Goal: Transaction & Acquisition: Obtain resource

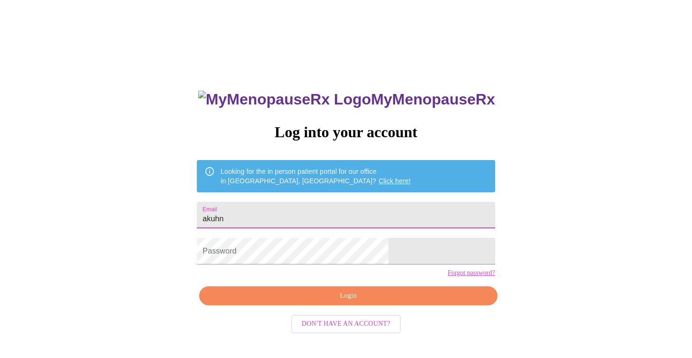
click at [305, 214] on input "akuhn" at bounding box center [346, 215] width 298 height 27
type input "a"
type input "[EMAIL_ADDRESS][DOMAIN_NAME]"
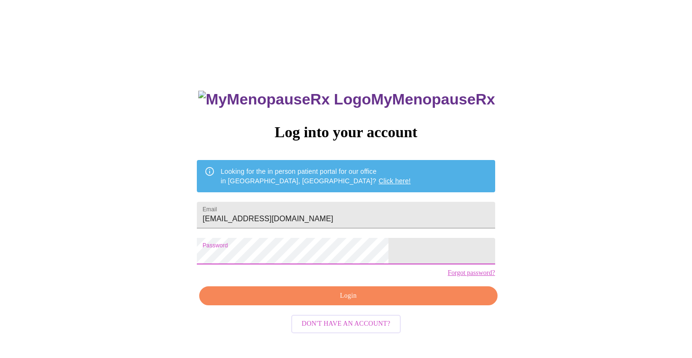
click at [354, 302] on span "Login" at bounding box center [348, 296] width 276 height 12
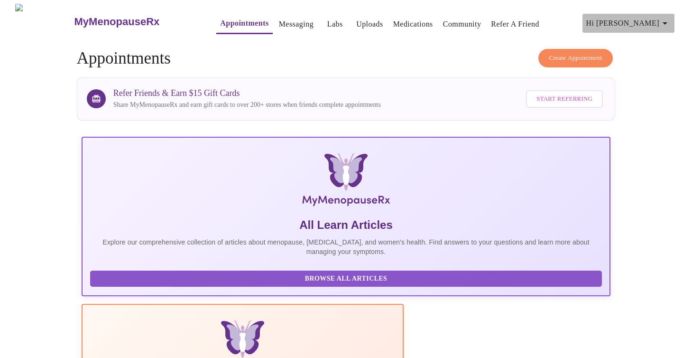
click at [667, 22] on icon "button" at bounding box center [665, 23] width 5 height 2
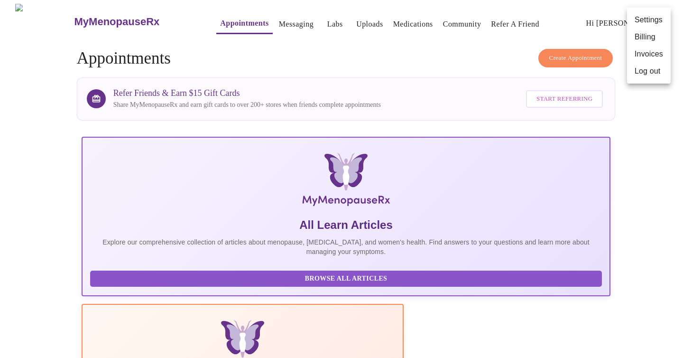
click at [650, 37] on li "Billing" at bounding box center [649, 36] width 44 height 17
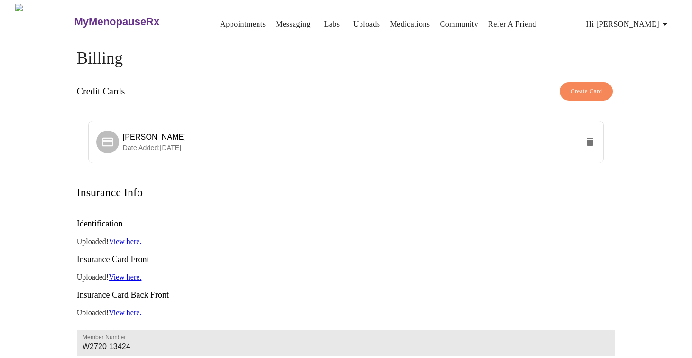
click at [276, 21] on link "Messaging" at bounding box center [293, 24] width 35 height 13
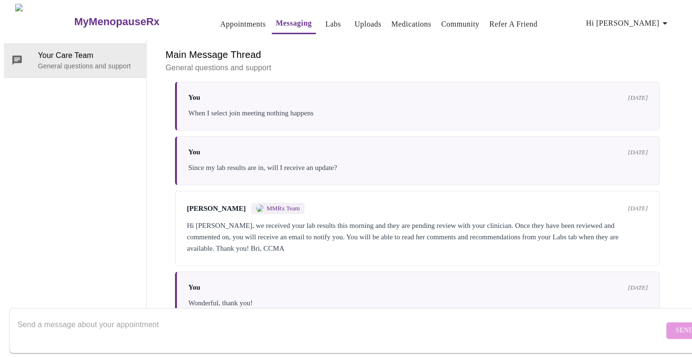
click at [325, 23] on link "Labs" at bounding box center [333, 24] width 16 height 13
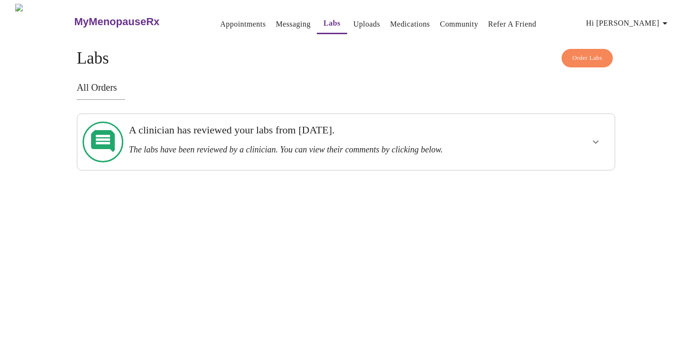
click at [224, 22] on link "Appointments" at bounding box center [243, 24] width 46 height 13
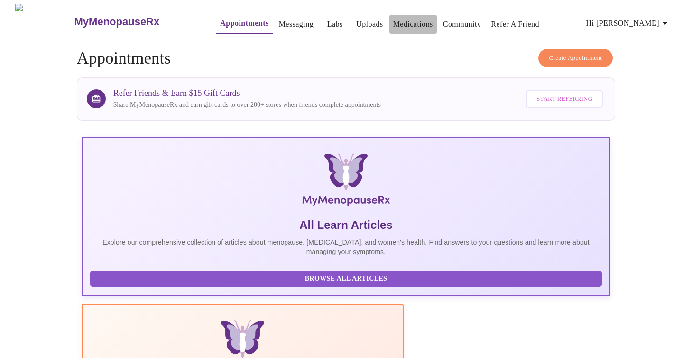
click at [399, 19] on link "Medications" at bounding box center [413, 24] width 40 height 13
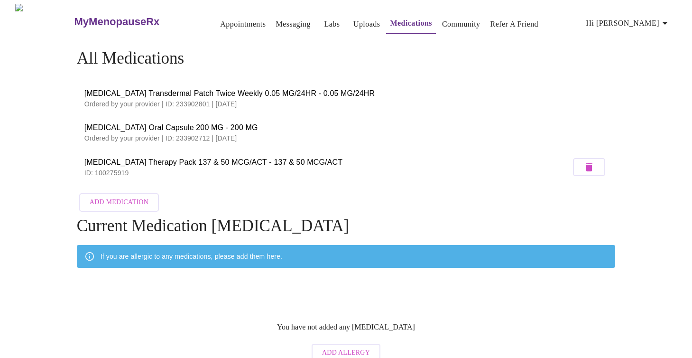
click at [667, 22] on icon "button" at bounding box center [665, 23] width 5 height 2
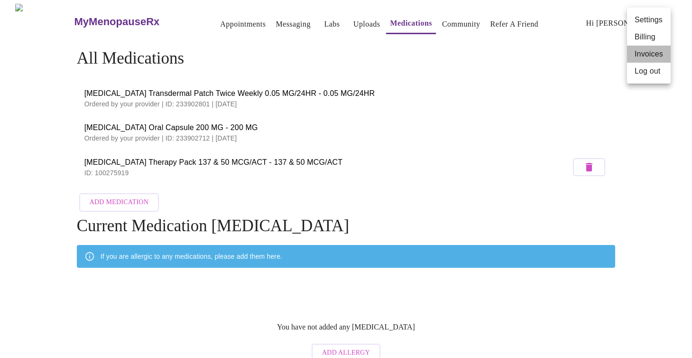
click at [649, 54] on li "Invoices" at bounding box center [649, 54] width 44 height 17
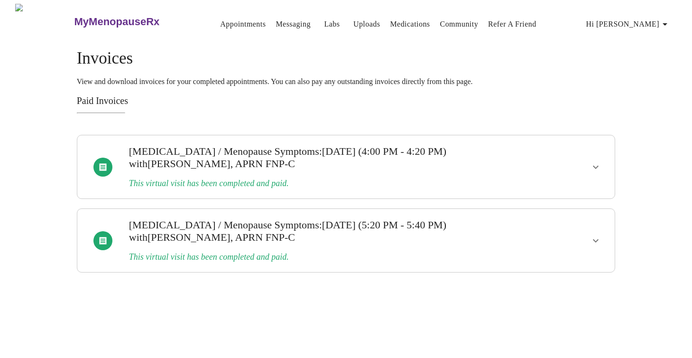
click at [597, 239] on icon "show more" at bounding box center [596, 240] width 6 height 3
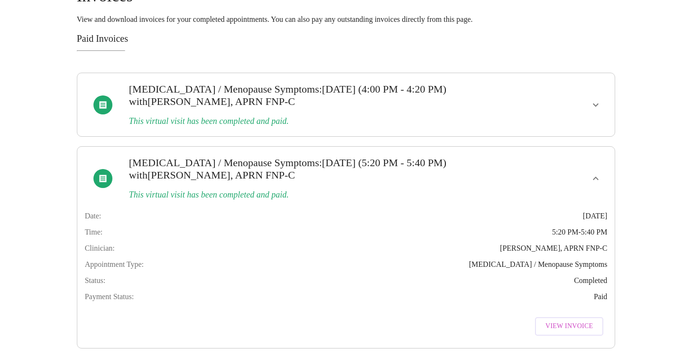
scroll to position [74, 0]
click at [567, 320] on span "View Invoice" at bounding box center [568, 326] width 47 height 12
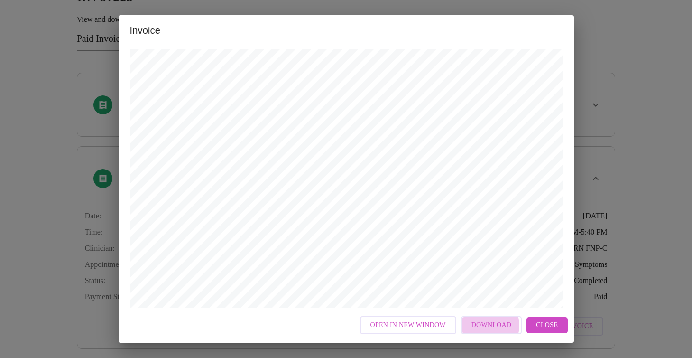
click at [491, 325] on span "Download" at bounding box center [491, 325] width 40 height 12
click at [544, 325] on span "Close" at bounding box center [547, 325] width 22 height 12
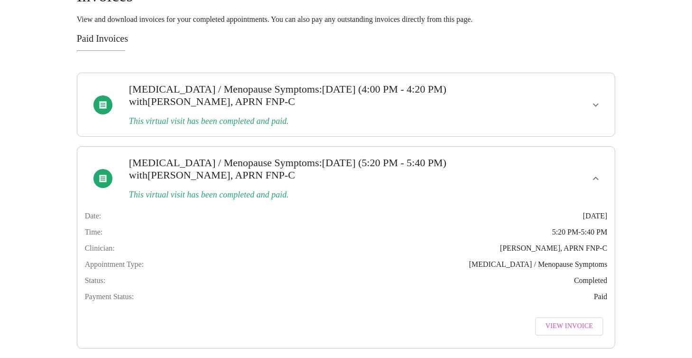
click at [594, 99] on icon "show more" at bounding box center [595, 104] width 11 height 11
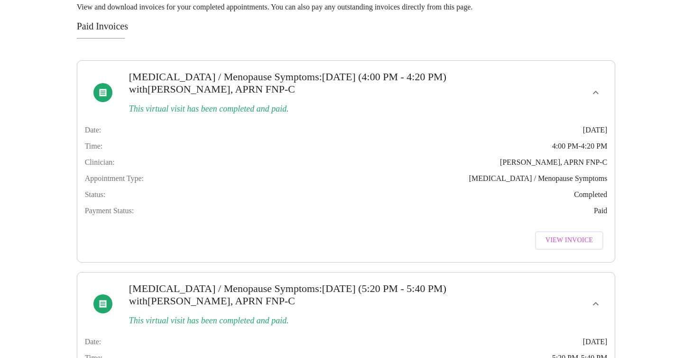
click at [576, 246] on span "View Invoice" at bounding box center [568, 240] width 47 height 12
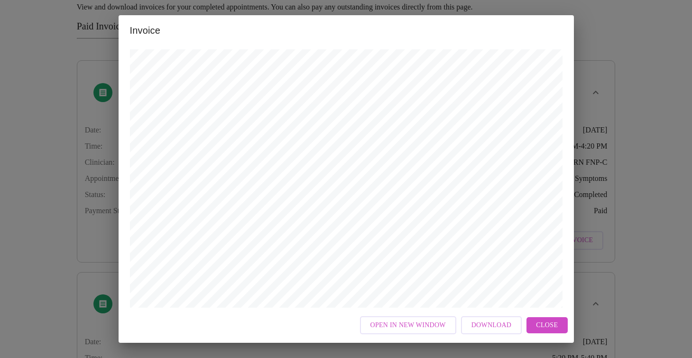
click at [490, 324] on span "Download" at bounding box center [491, 325] width 40 height 12
click at [648, 200] on div "Invoice Appointment Receipt Appointment Number: 13902 Status: paid Date of Serv…" at bounding box center [346, 179] width 692 height 358
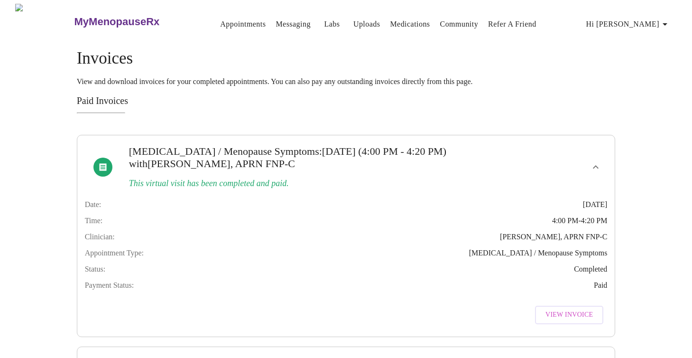
scroll to position [0, 0]
